Goal: Check status

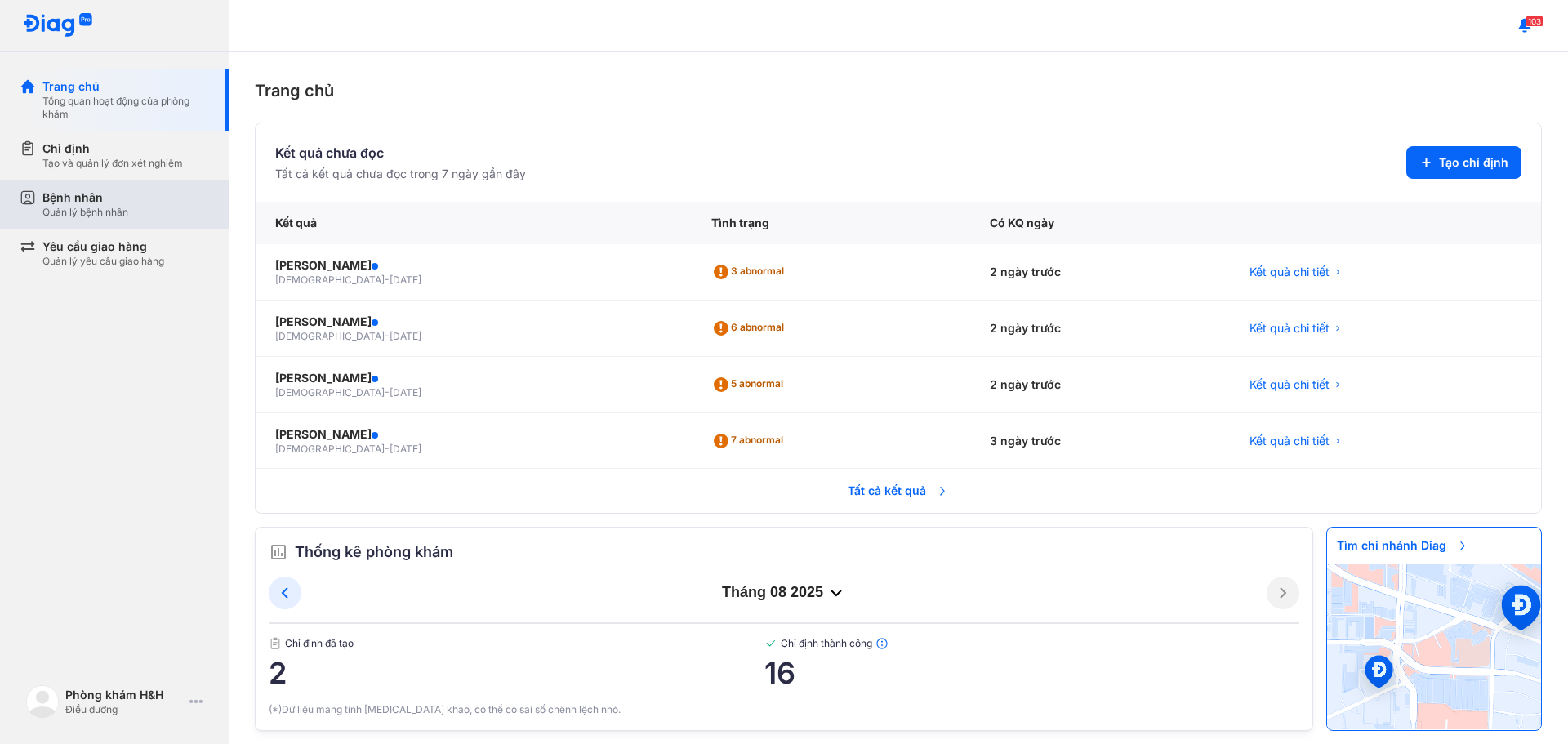
click at [75, 202] on div "Bệnh nhân" at bounding box center [86, 197] width 86 height 16
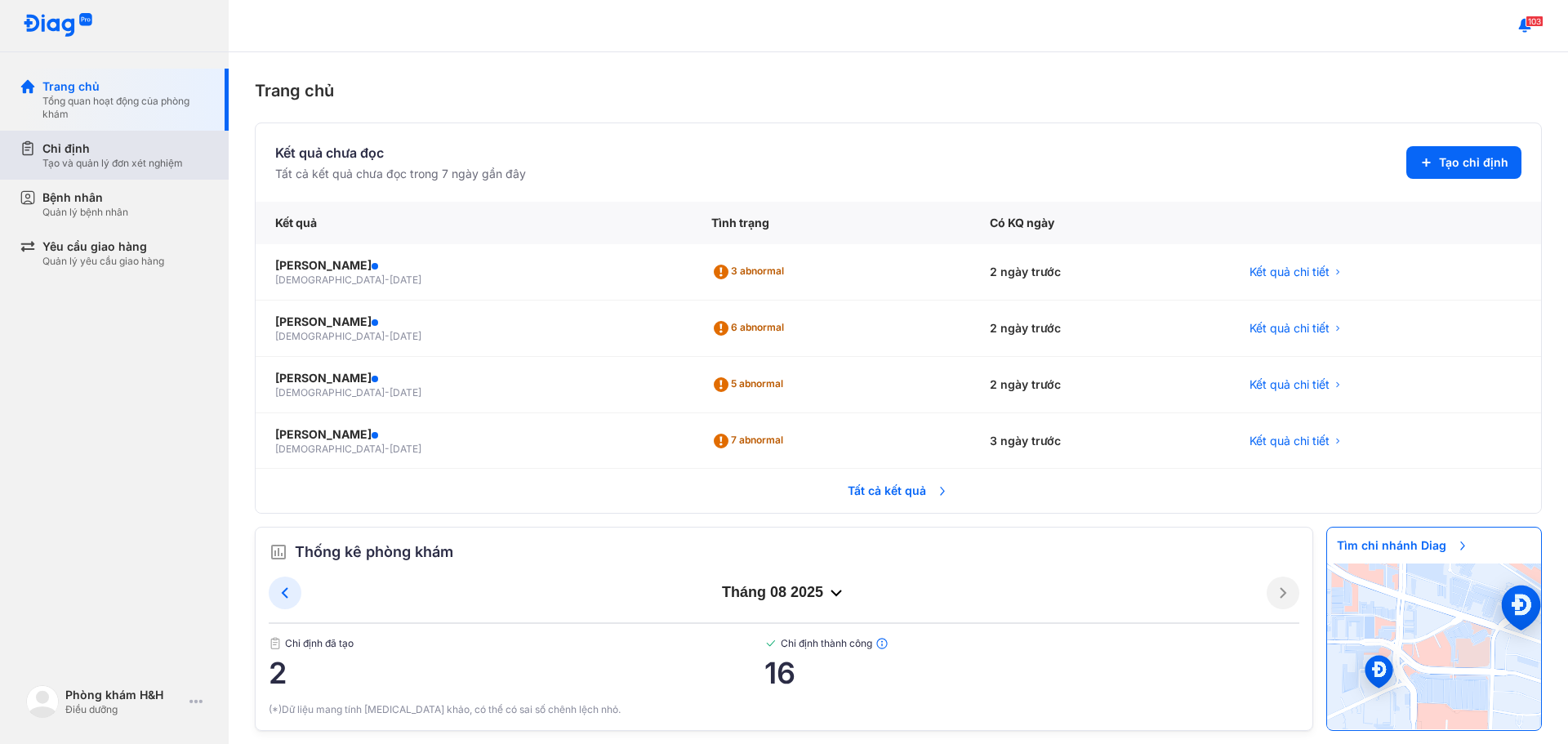
click at [90, 173] on div "Chỉ định Tạo và quản lý đơn xét nghiệm" at bounding box center [124, 155] width 209 height 49
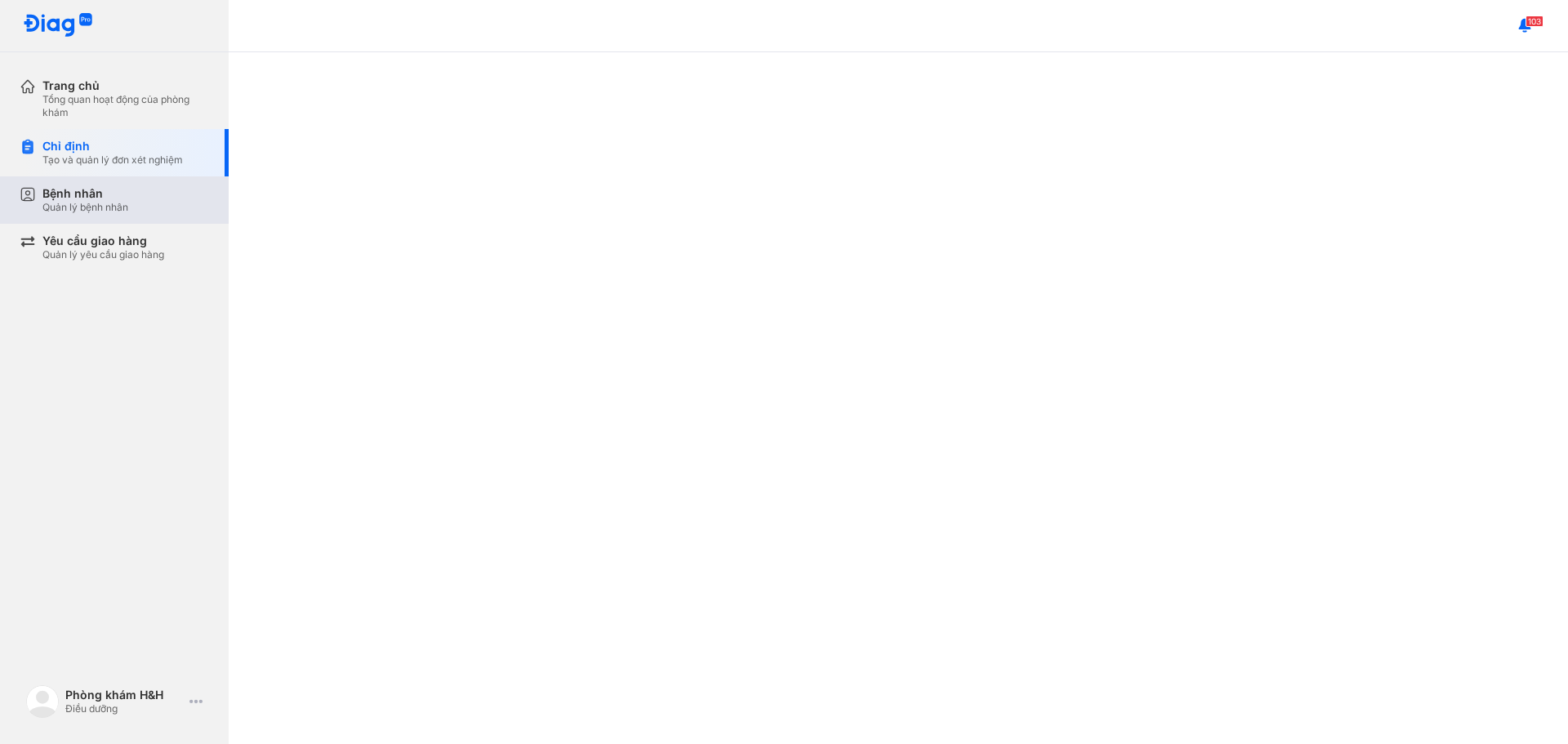
click at [89, 211] on div "Quản lý bệnh nhân" at bounding box center [86, 207] width 86 height 13
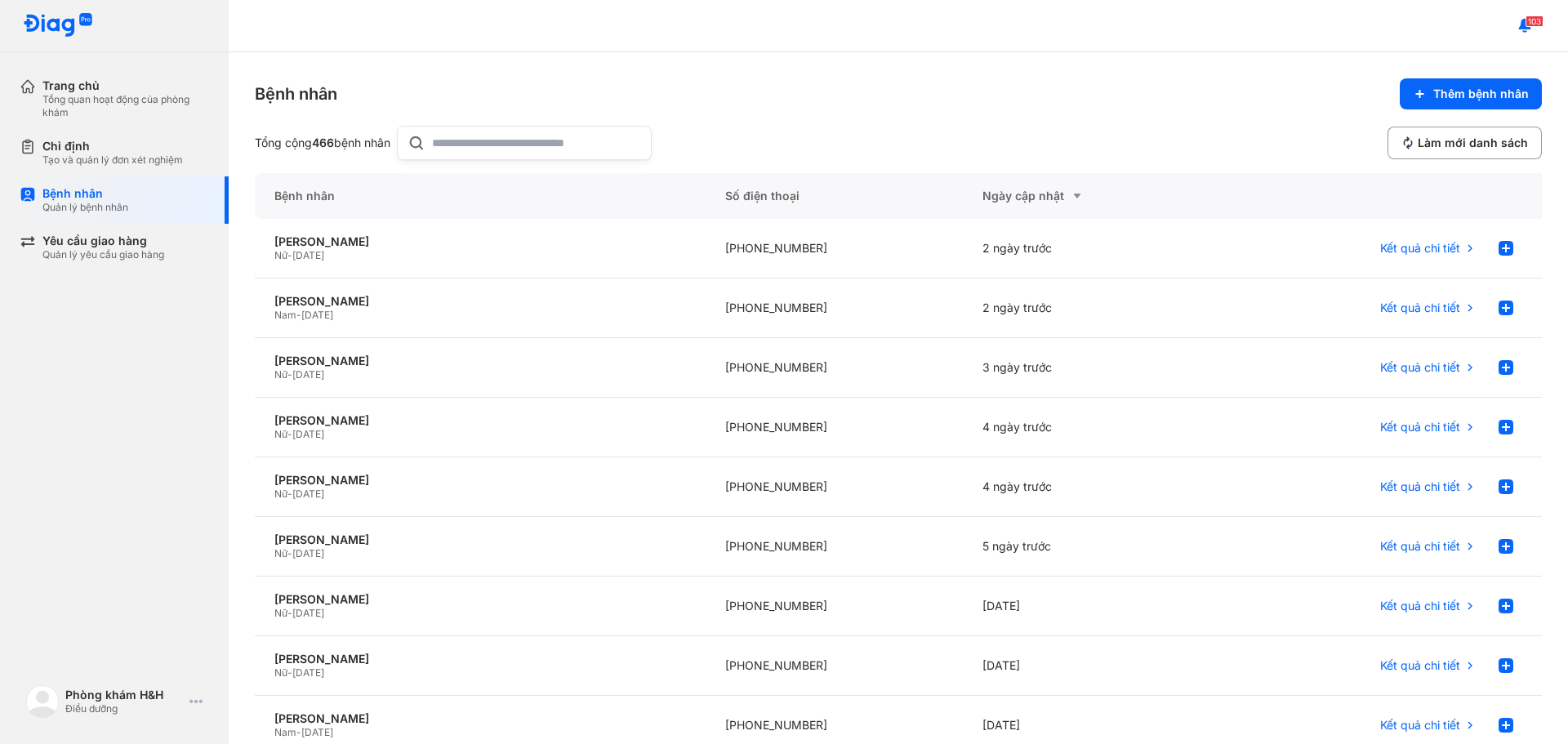
click at [561, 154] on input "text" at bounding box center [536, 143] width 209 height 33
type input "***"
click at [858, 114] on div "Bệnh nhân Thêm bệnh nhân Tổng cộng 54 bệnh nhân *** Làm mới danh sách" at bounding box center [898, 119] width 1287 height 81
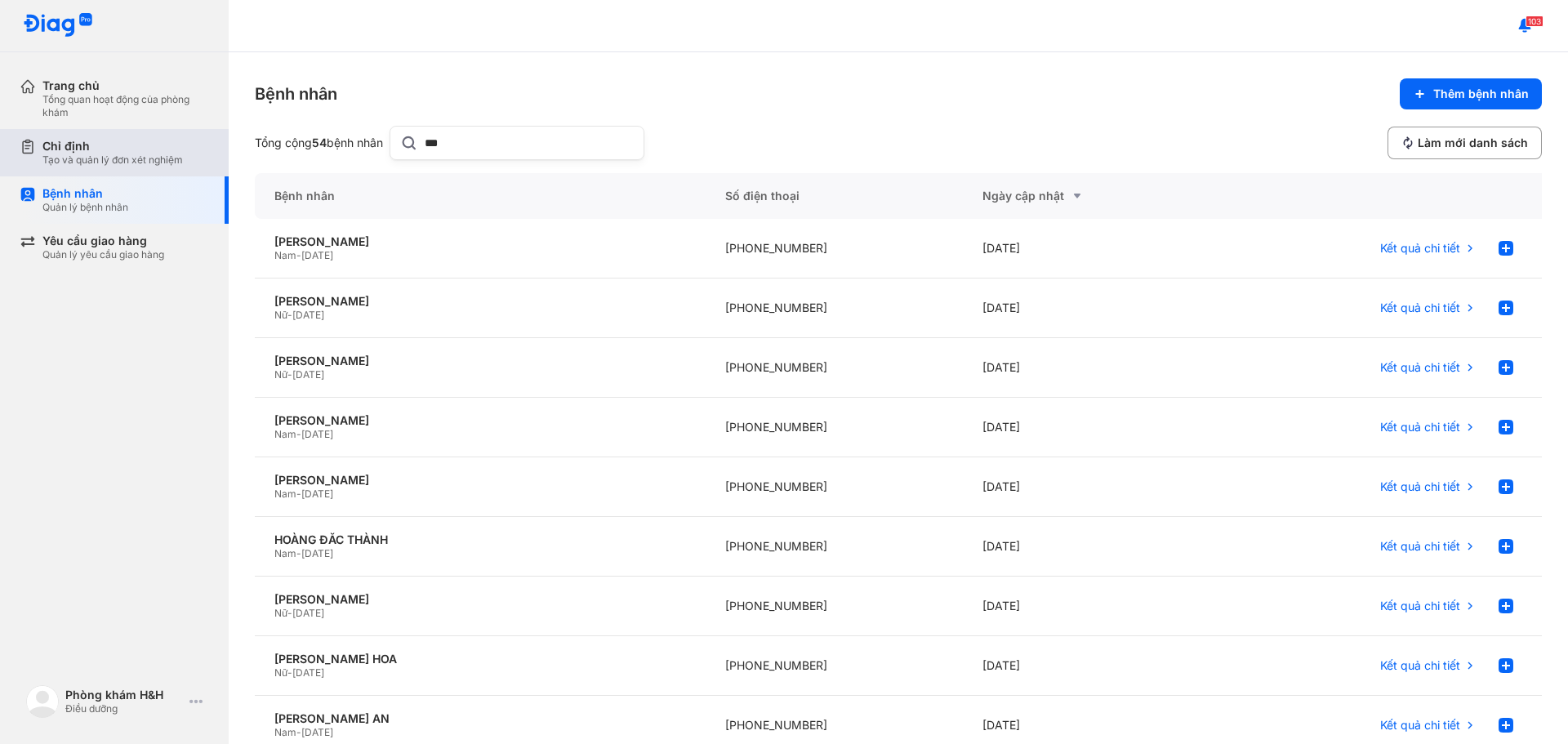
click at [87, 168] on div "Chỉ định Tạo và quản lý đơn xét nghiệm" at bounding box center [124, 152] width 209 height 47
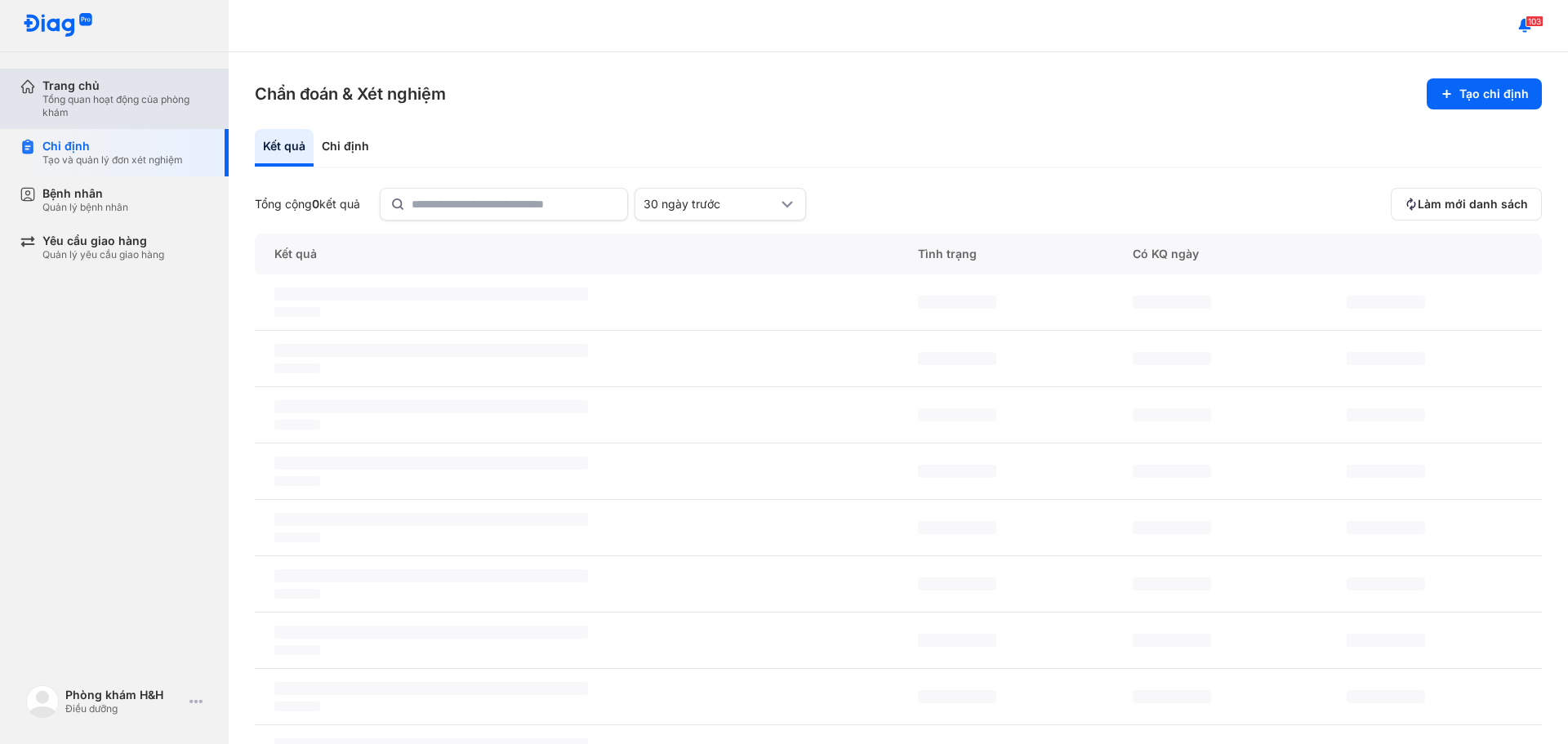
click at [145, 90] on div "Trang chủ" at bounding box center [126, 86] width 167 height 15
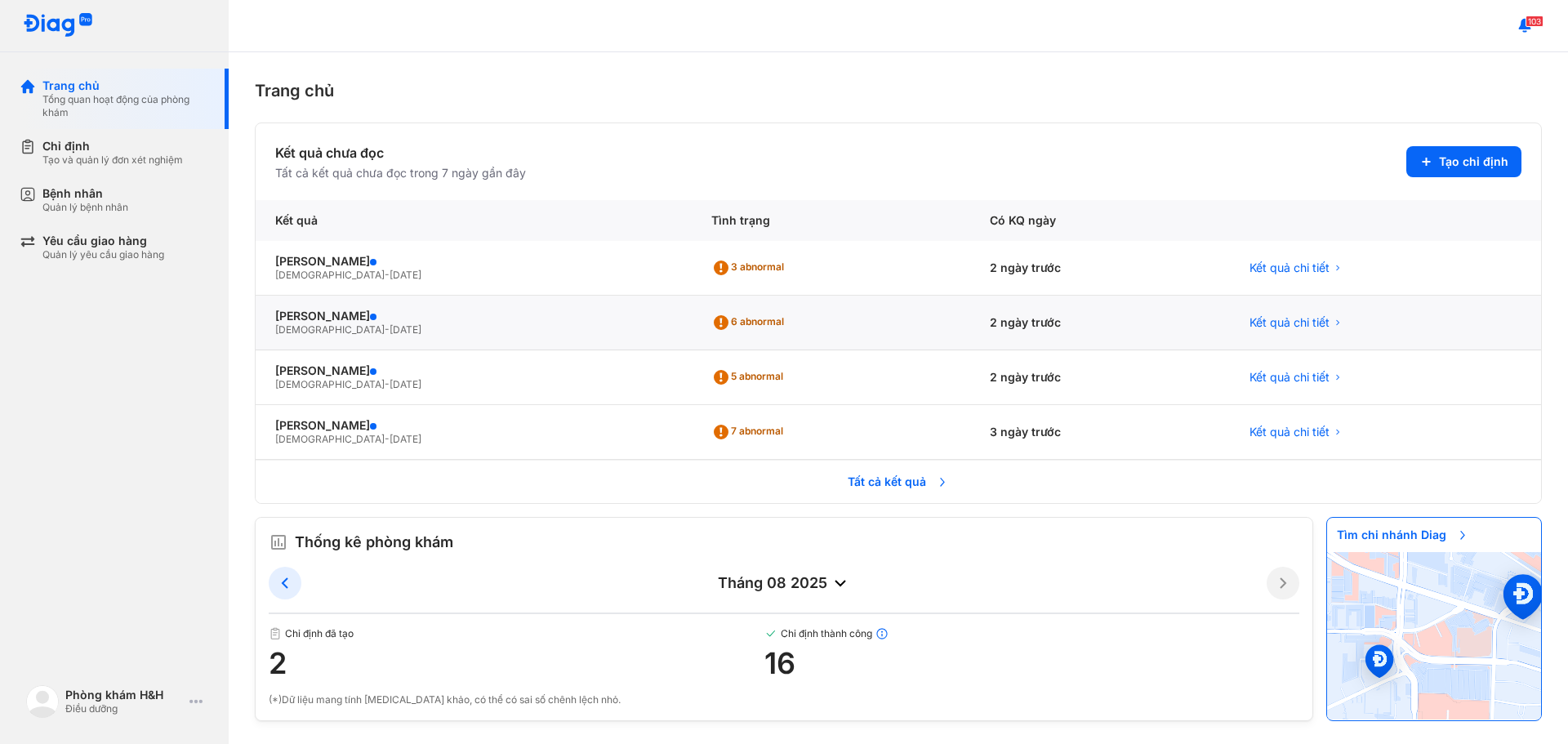
click at [1021, 327] on div "2 ngày trước" at bounding box center [1100, 323] width 259 height 55
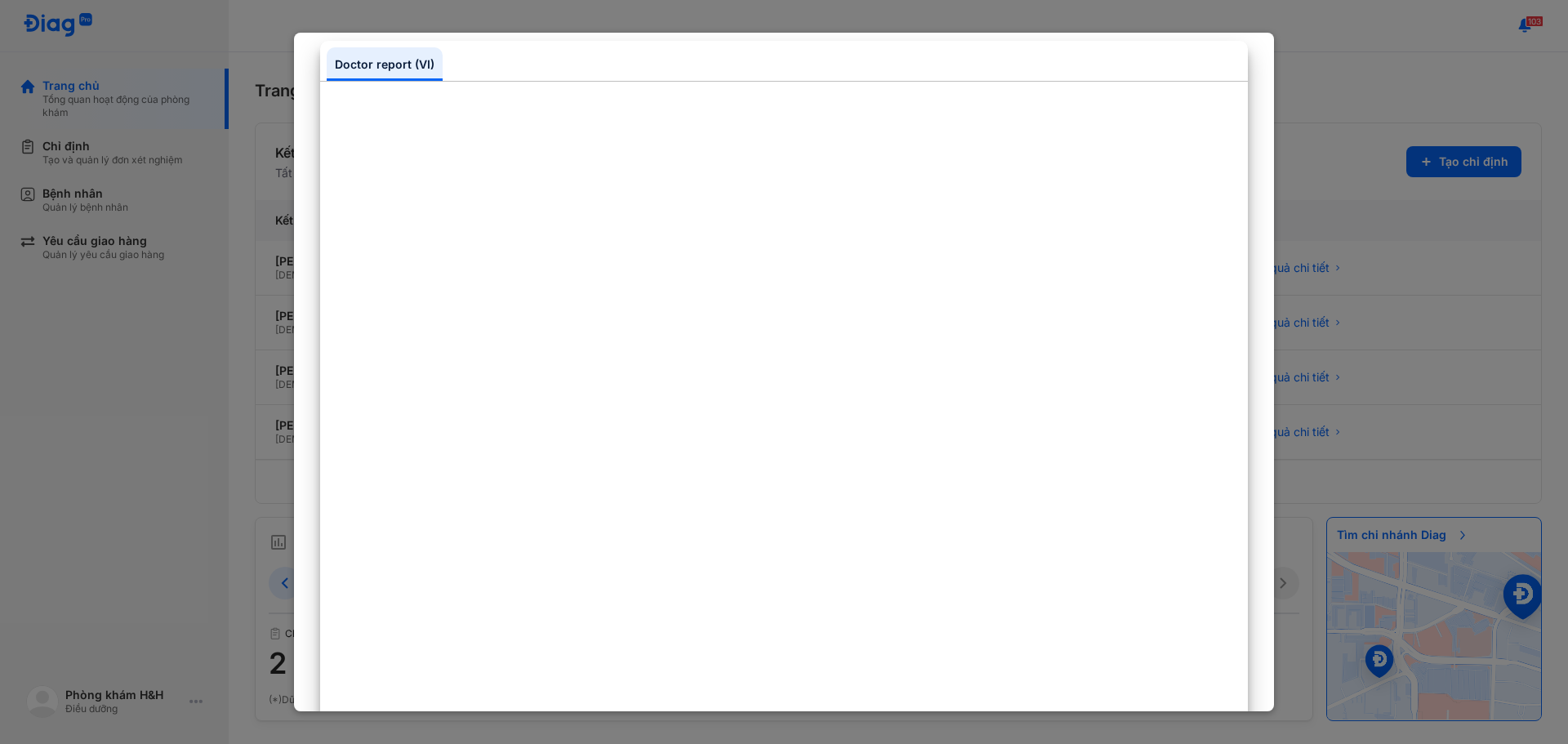
scroll to position [245, 0]
click at [1408, 374] on div at bounding box center [784, 372] width 1568 height 744
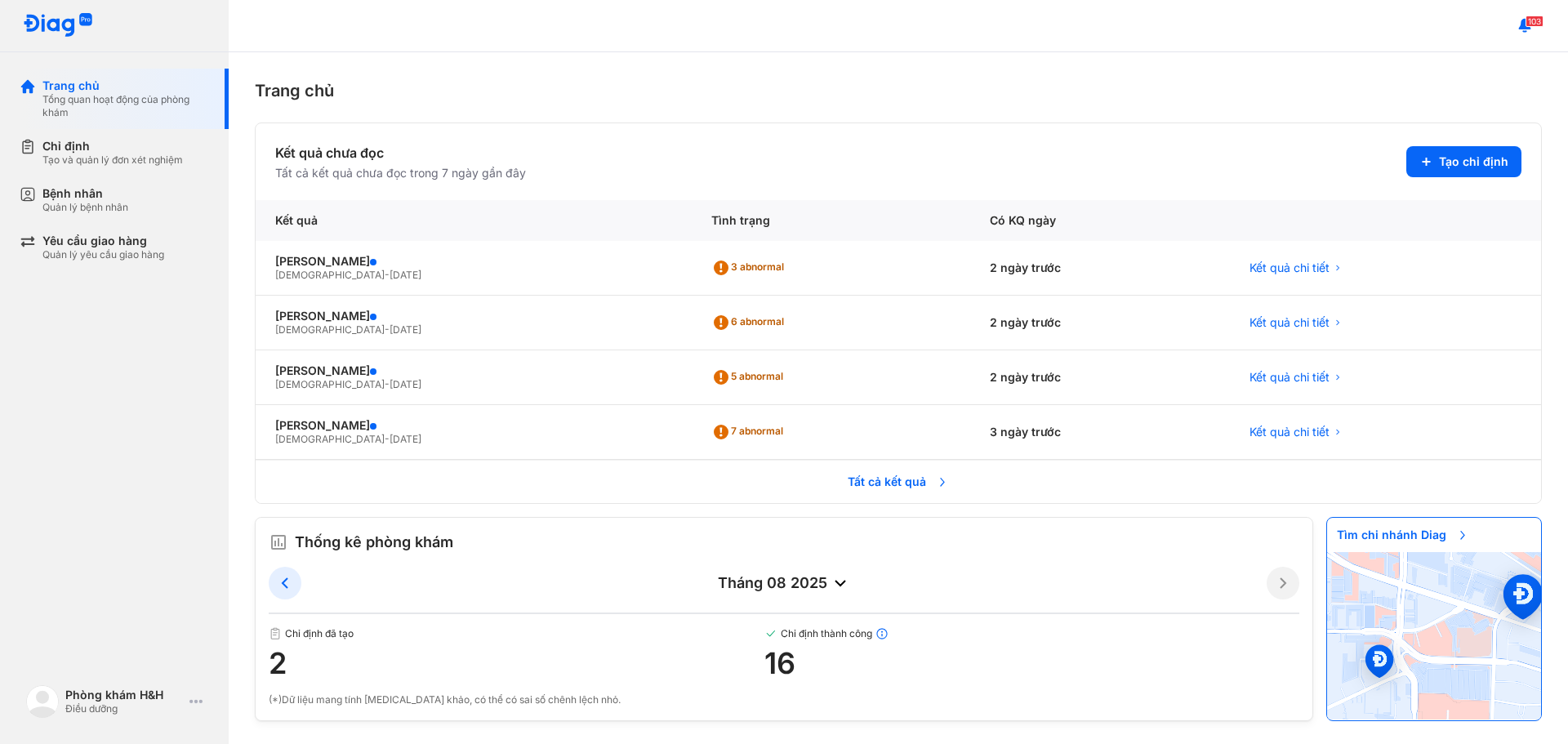
scroll to position [3, 0]
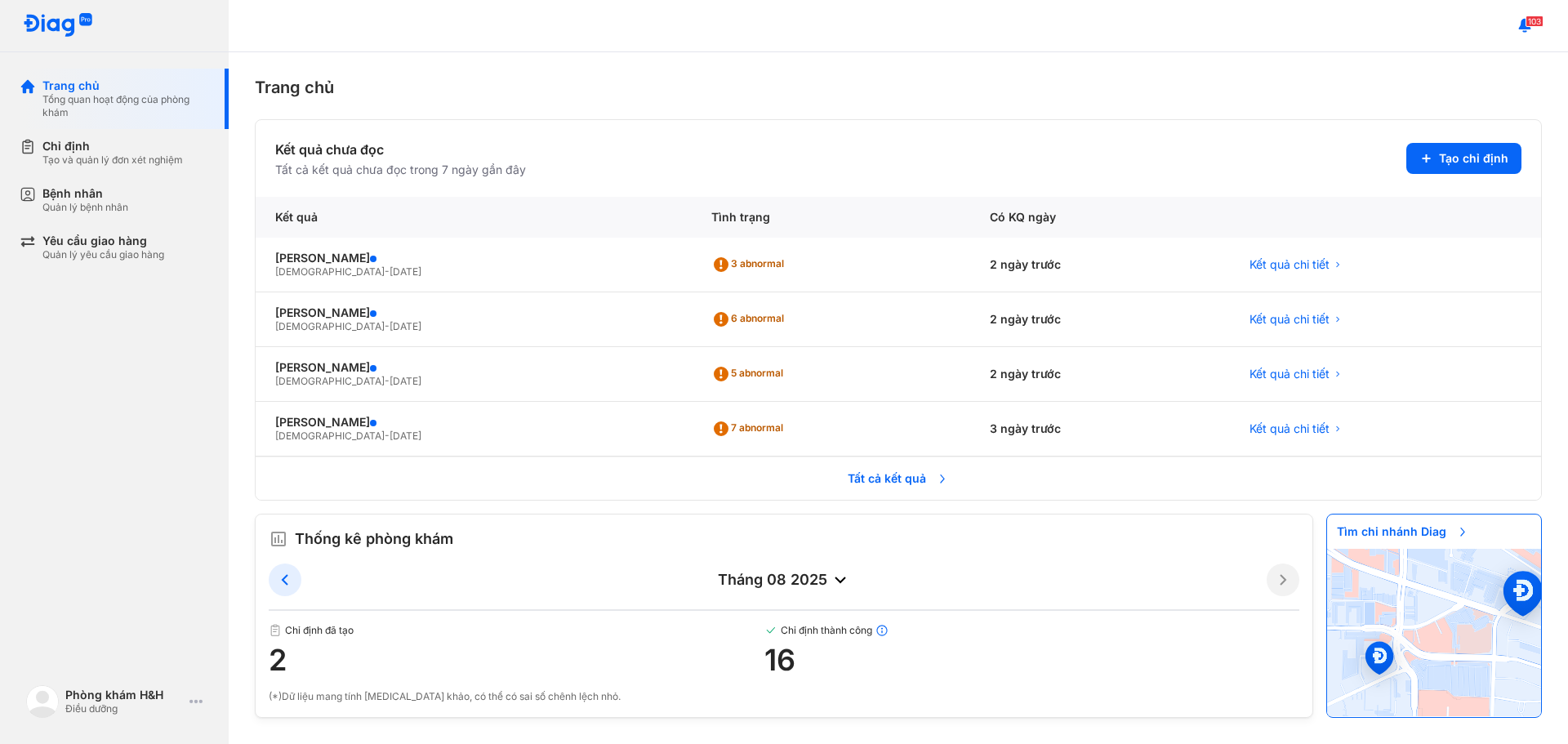
click at [882, 481] on span "Tất cả kết quả" at bounding box center [897, 479] width 121 height 34
